Goal: Information Seeking & Learning: Understand process/instructions

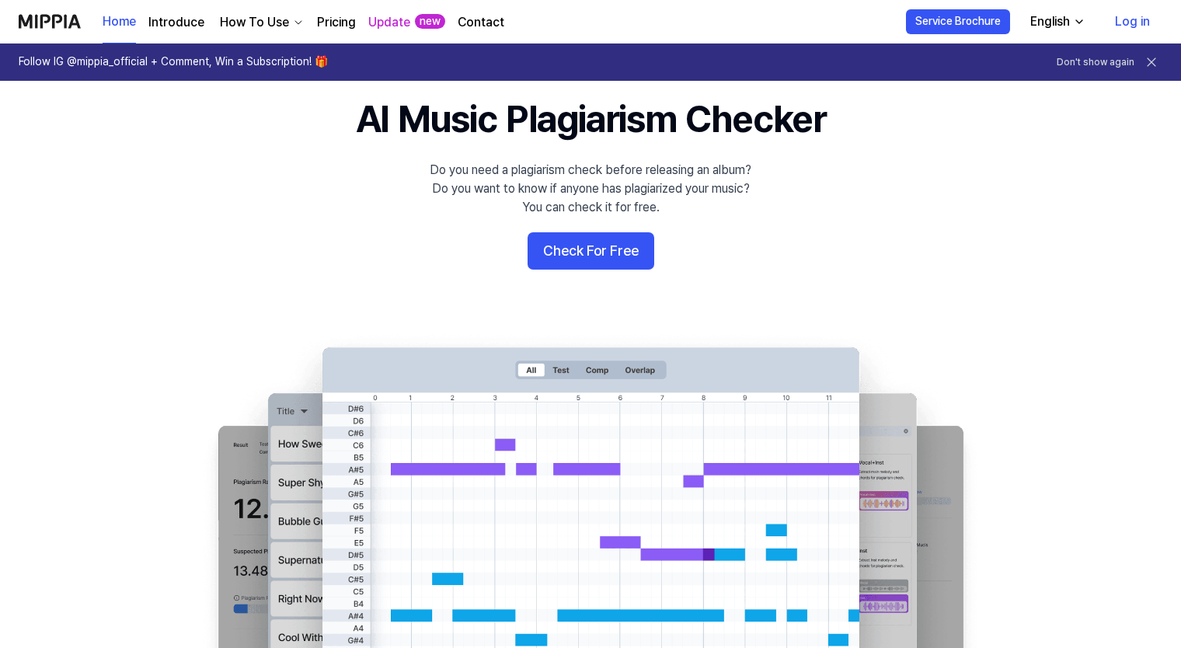
scroll to position [78, 0]
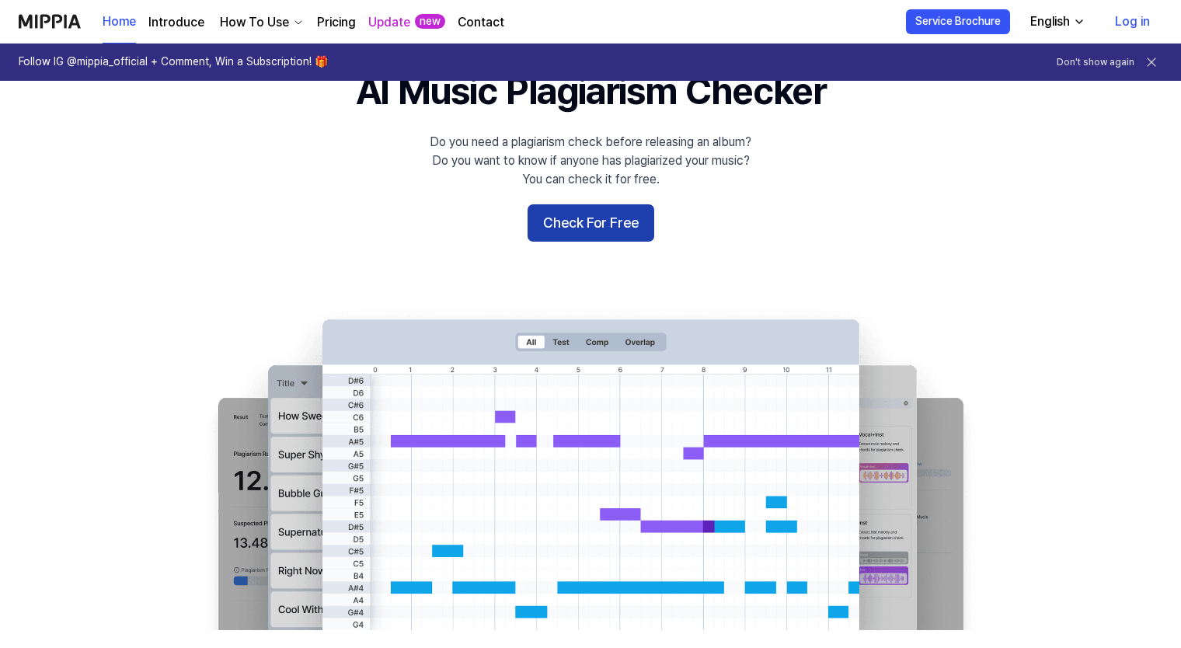
click at [612, 228] on button "Check For Free" at bounding box center [591, 222] width 127 height 37
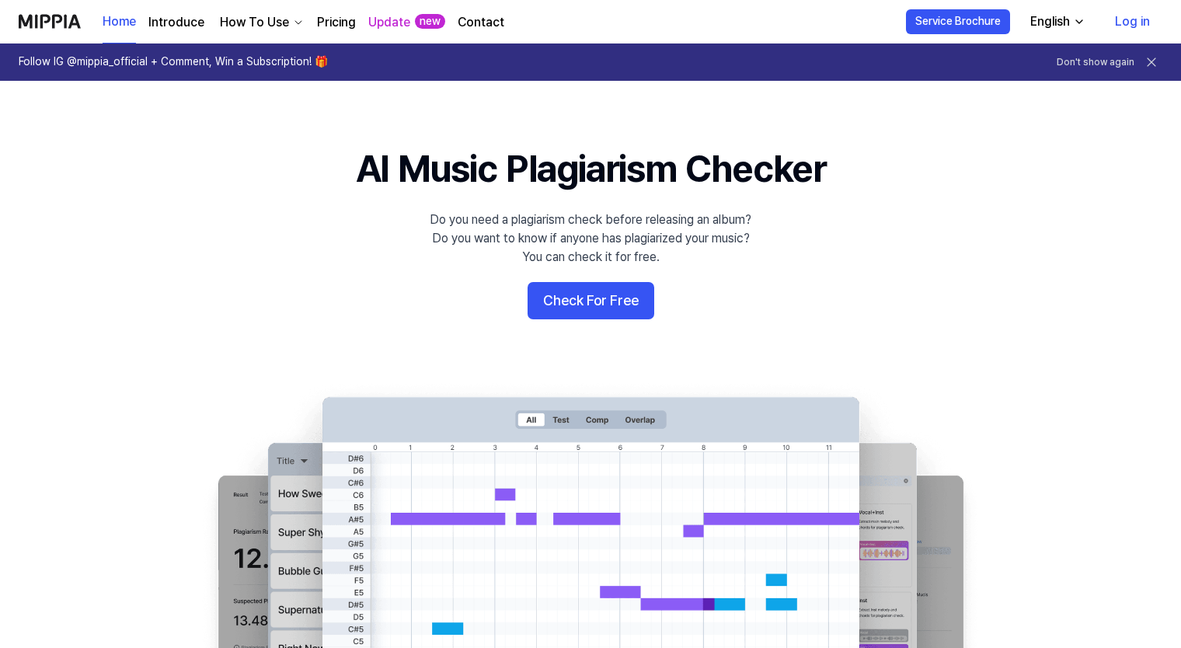
click at [273, 23] on div "How To Use" at bounding box center [254, 22] width 75 height 19
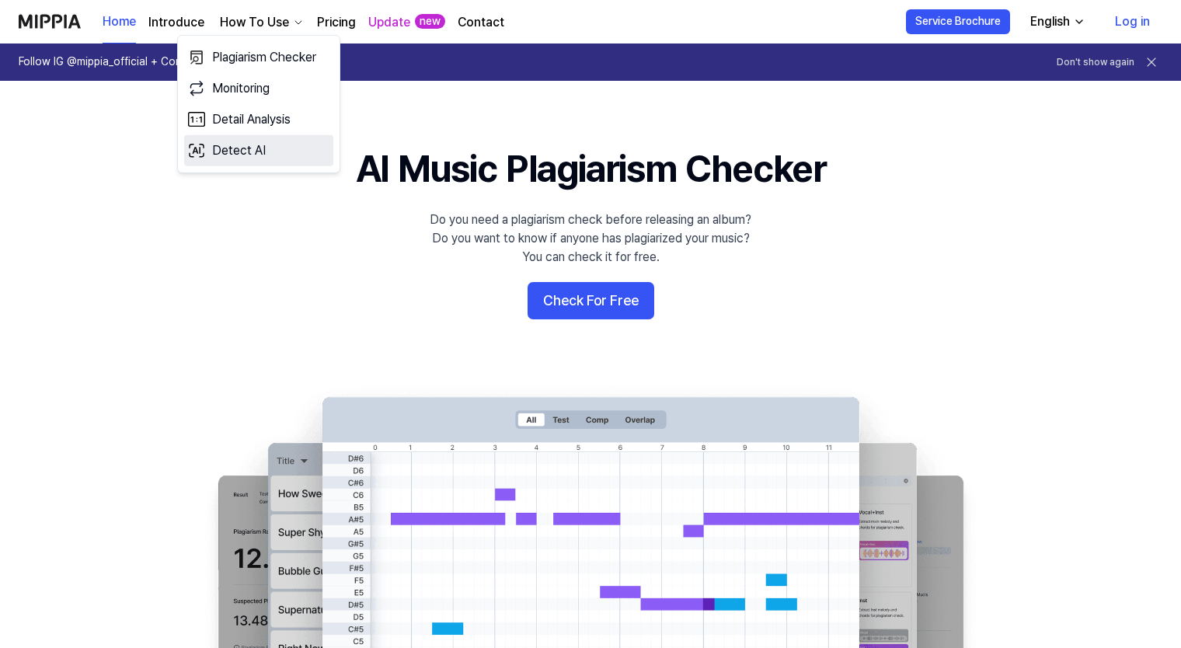
click at [246, 157] on link "Detect AI" at bounding box center [258, 150] width 149 height 31
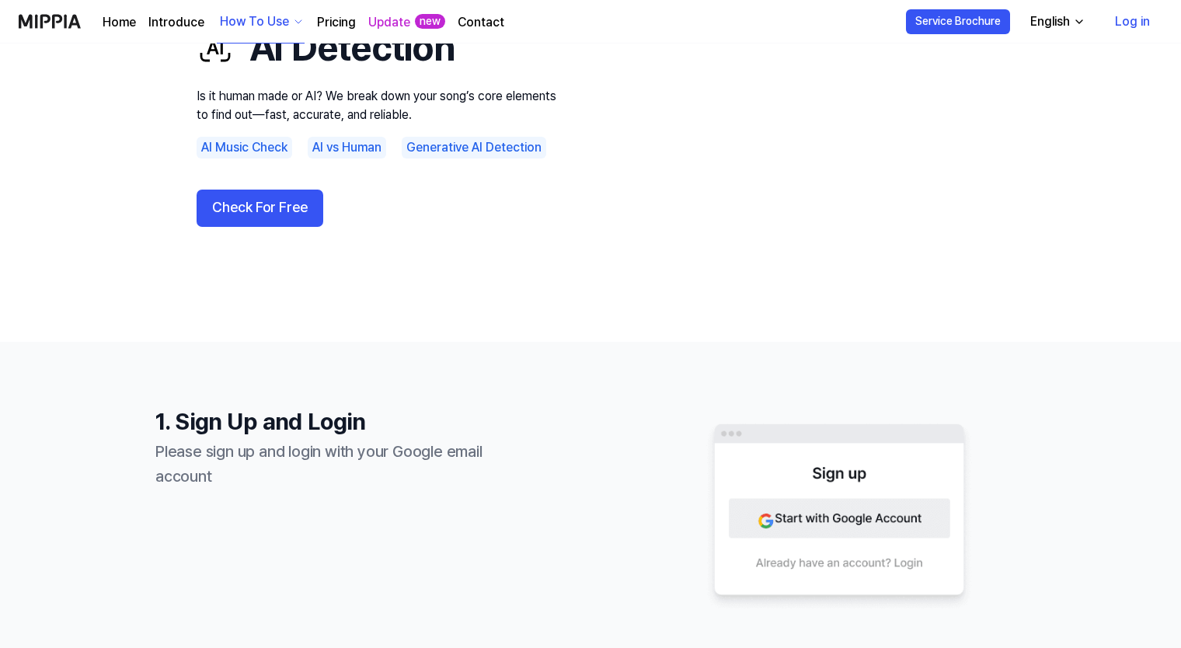
scroll to position [78, 0]
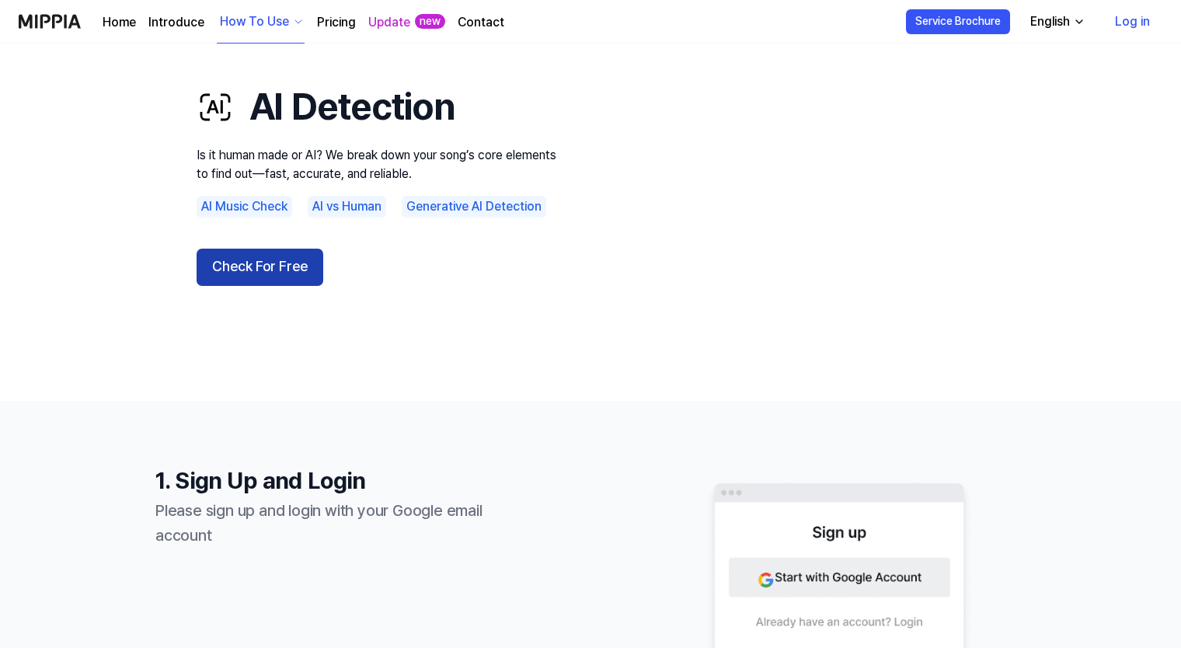
click at [258, 265] on button "Check For Free" at bounding box center [260, 267] width 127 height 37
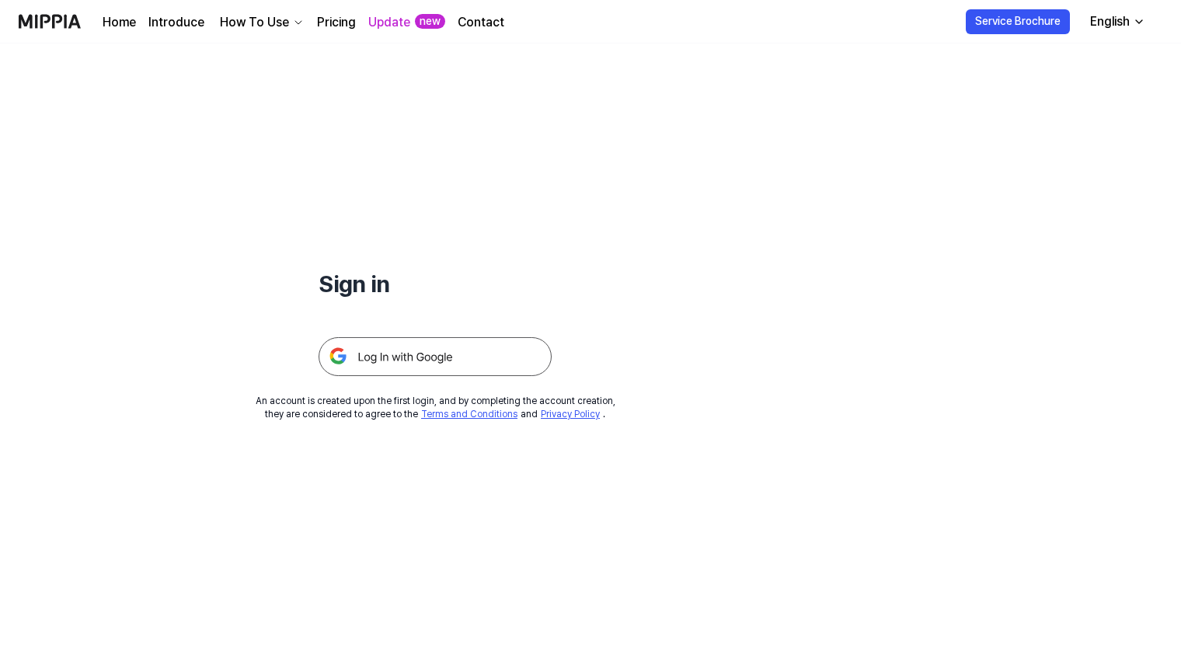
click at [117, 21] on link "Home" at bounding box center [119, 22] width 33 height 19
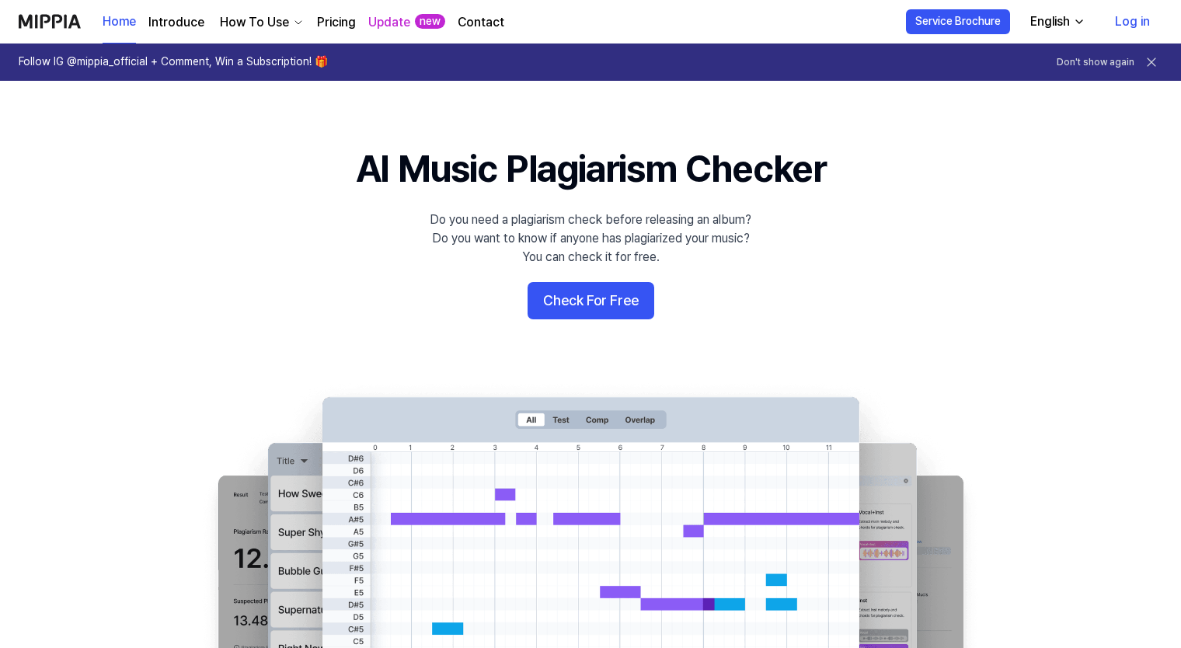
click at [1156, 62] on icon at bounding box center [1152, 62] width 16 height 16
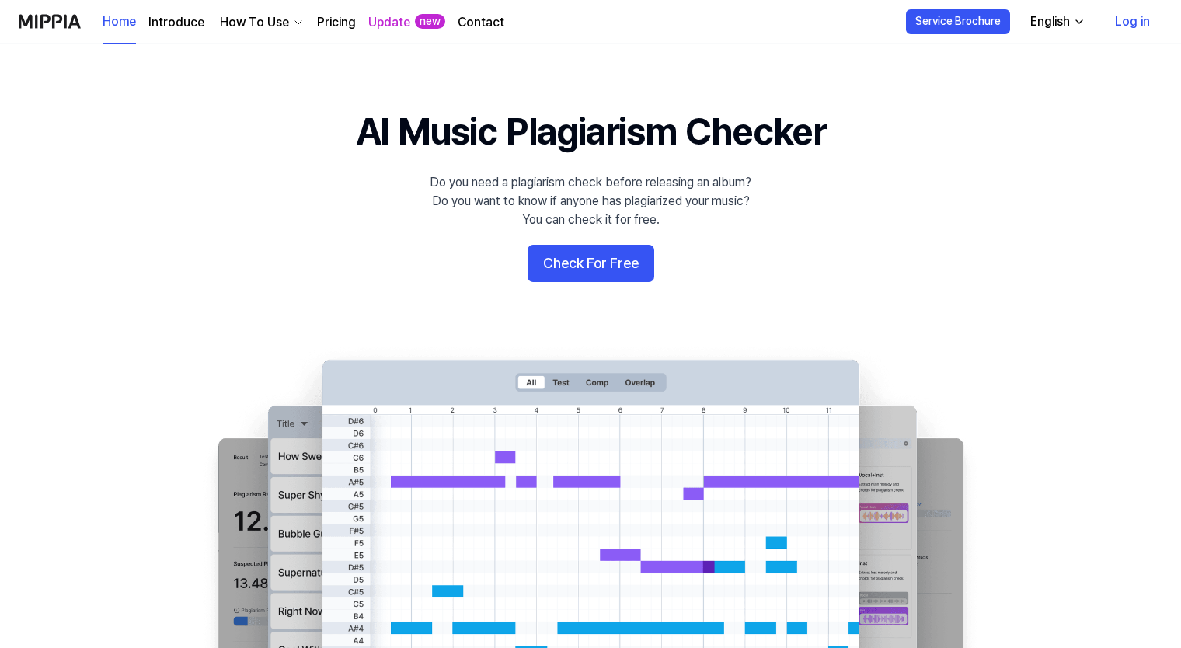
click at [244, 22] on div "How To Use" at bounding box center [254, 22] width 75 height 19
click at [185, 19] on link "Introduce" at bounding box center [176, 22] width 56 height 19
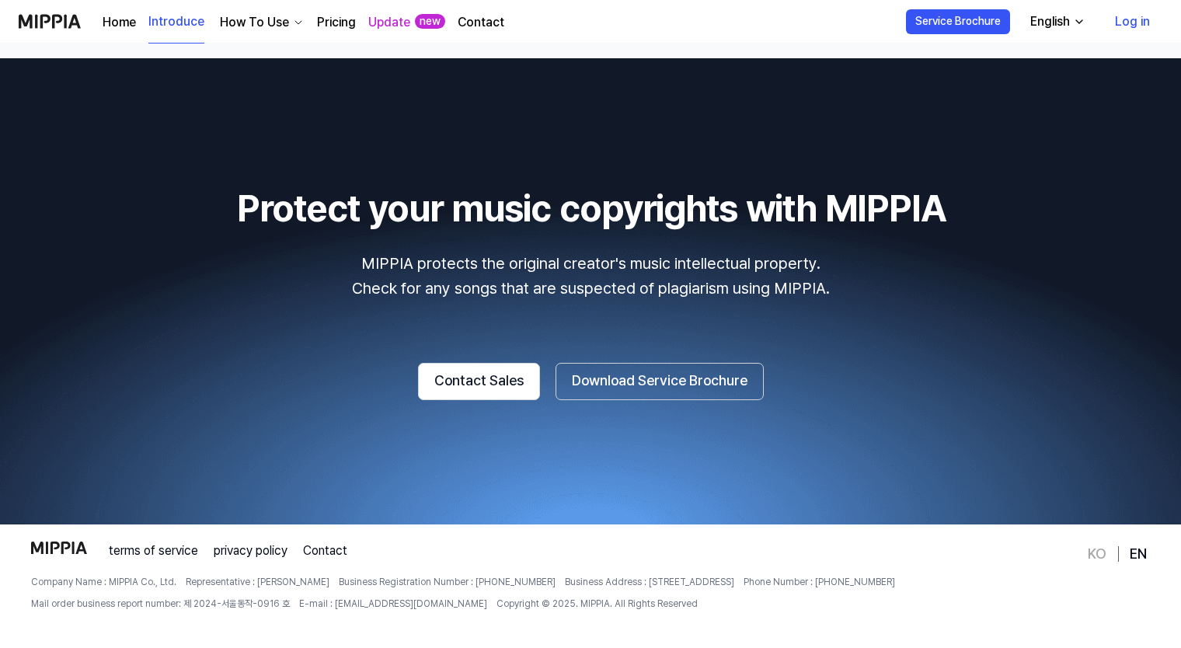
scroll to position [2402, 0]
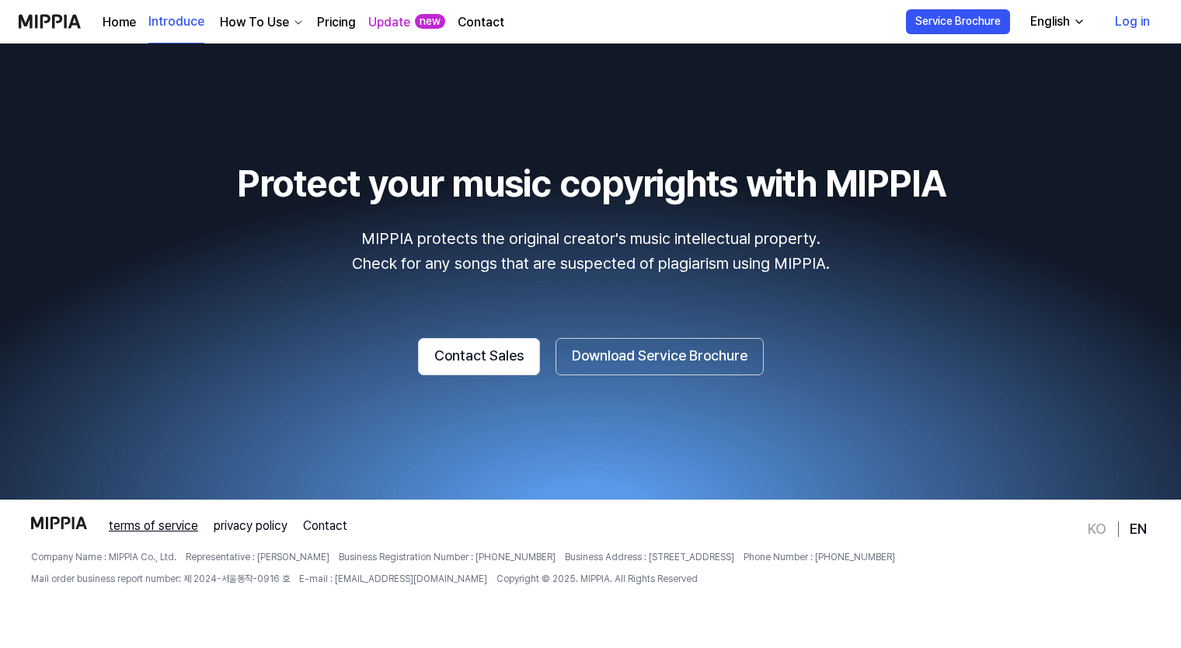
click at [160, 526] on link "terms of service" at bounding box center [153, 526] width 89 height 19
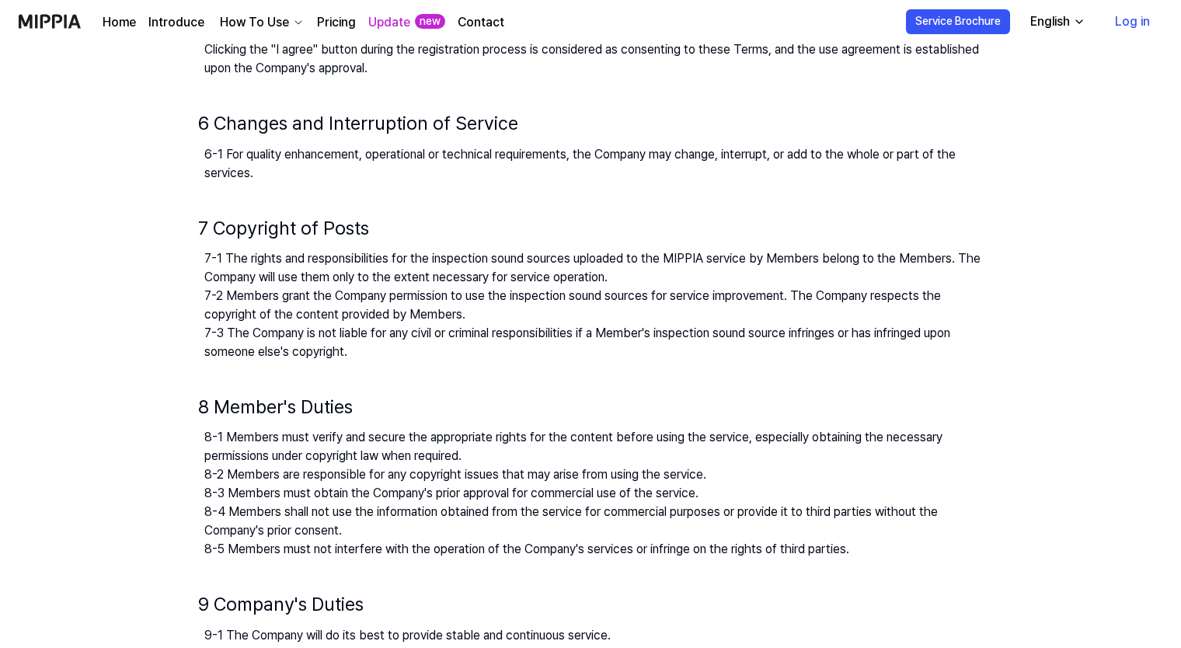
scroll to position [1010, 0]
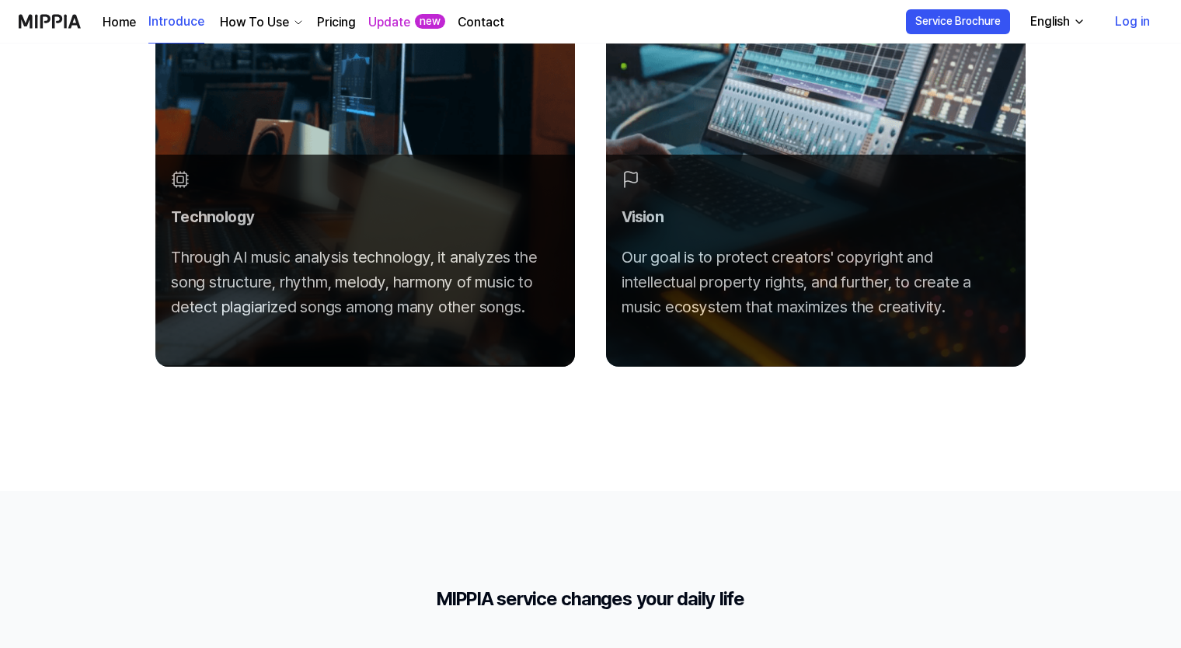
scroll to position [2402, 0]
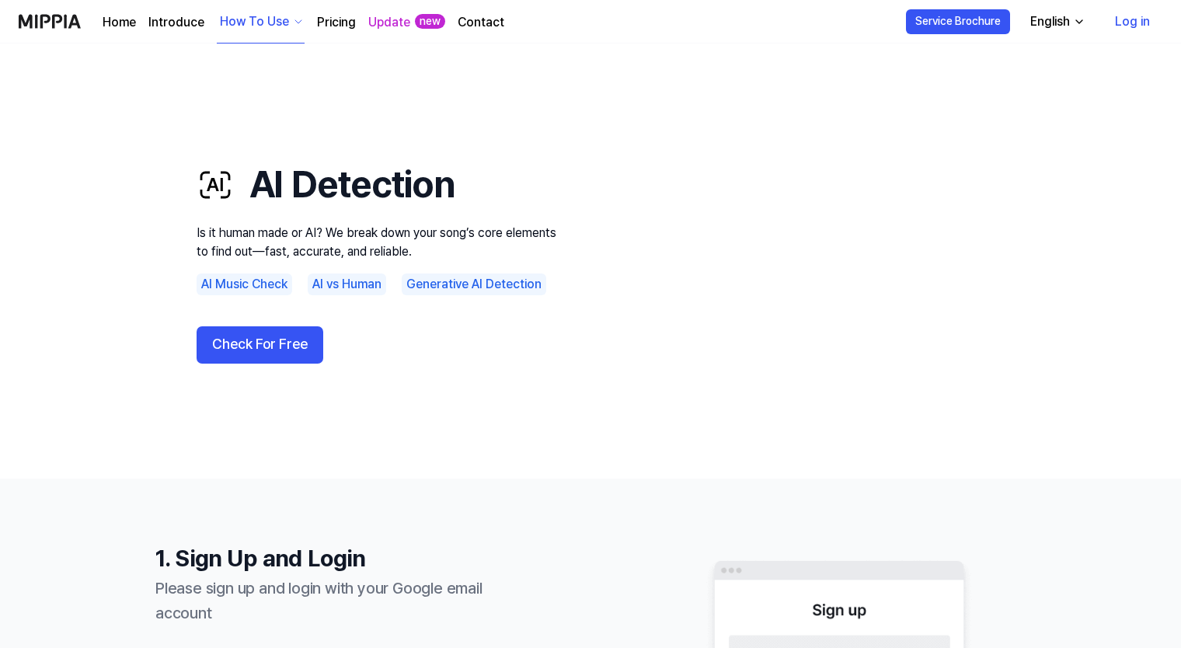
scroll to position [78, 0]
